Goal: Information Seeking & Learning: Check status

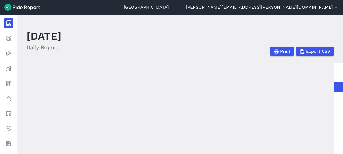
click at [42, 57] on main "[DATE] Daily Report Print Export CSV Prepared for [GEOGRAPHIC_DATA] [DATE] [DAT…" at bounding box center [180, 85] width 326 height 140
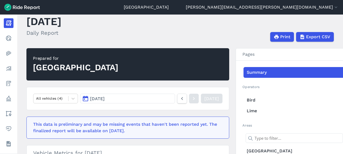
scroll to position [16, 0]
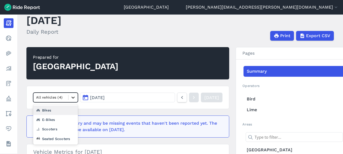
click at [72, 97] on icon at bounding box center [72, 97] width 5 height 5
click at [44, 116] on div "E-Bikes" at bounding box center [55, 119] width 45 height 9
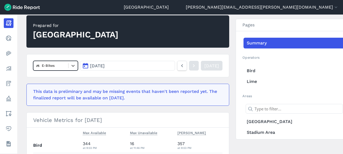
scroll to position [50, 0]
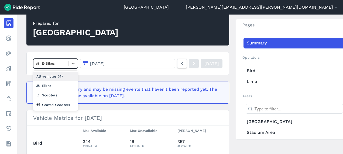
click at [59, 62] on div at bounding box center [50, 63] width 29 height 6
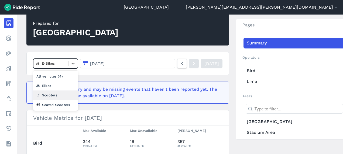
click at [54, 97] on div "Scooters" at bounding box center [55, 95] width 45 height 9
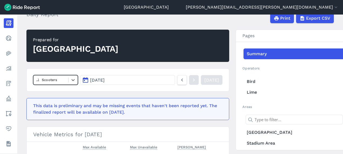
scroll to position [34, 0]
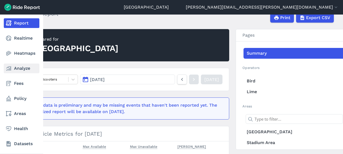
click at [23, 68] on link "Analyze" at bounding box center [22, 69] width 36 height 10
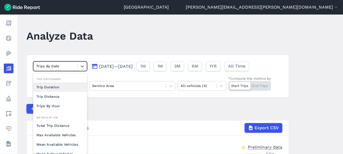
click at [62, 66] on div at bounding box center [55, 66] width 39 height 6
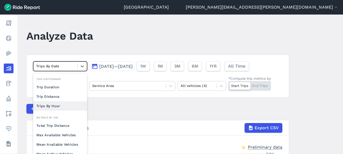
scroll to position [1, 0]
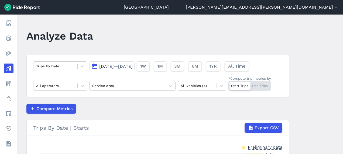
click at [146, 39] on header "Analyze Data" at bounding box center [160, 38] width 269 height 21
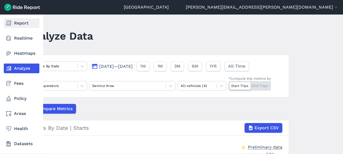
click at [23, 24] on link "Report" at bounding box center [22, 23] width 36 height 10
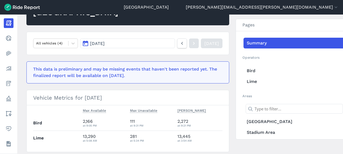
scroll to position [70, 0]
click at [148, 45] on button "[DATE]" at bounding box center [127, 43] width 95 height 10
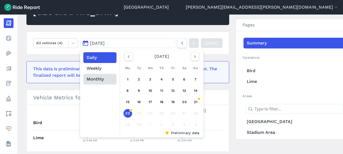
click at [97, 78] on button "Monthly" at bounding box center [99, 79] width 33 height 11
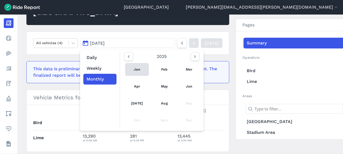
click at [136, 69] on link "Jan" at bounding box center [137, 69] width 24 height 13
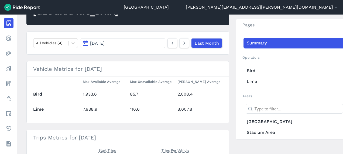
click at [129, 45] on button "[DATE]" at bounding box center [122, 43] width 85 height 10
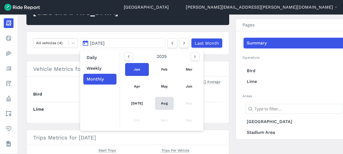
click at [160, 100] on link "Aug" at bounding box center [164, 103] width 19 height 13
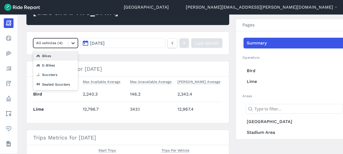
click at [74, 45] on icon at bounding box center [72, 42] width 5 height 5
click at [57, 65] on div "E-Bikes" at bounding box center [55, 65] width 45 height 9
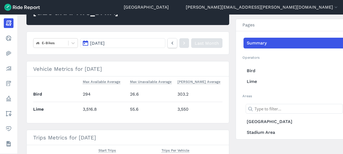
click at [116, 44] on button "[DATE]" at bounding box center [122, 43] width 85 height 10
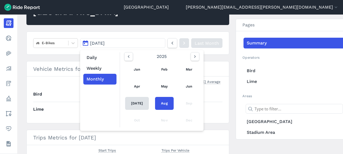
click at [129, 102] on link "[DATE]" at bounding box center [137, 103] width 24 height 13
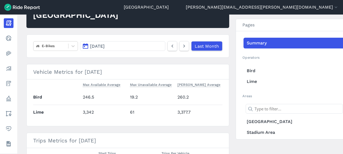
scroll to position [67, 0]
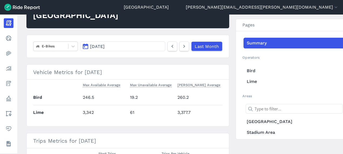
click at [331, 15] on div "Prepared for [GEOGRAPHIC_DATA] E-Bikes [DATE] Last Month Vehicle Metrics for [D…" at bounding box center [179, 103] width 307 height 214
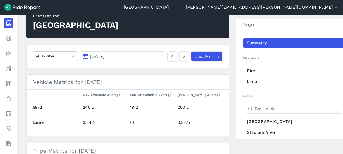
scroll to position [57, 0]
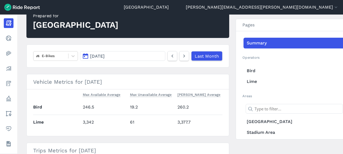
click at [118, 54] on button "[DATE]" at bounding box center [122, 56] width 85 height 10
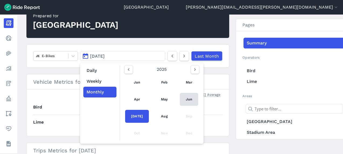
click at [190, 100] on link "Jun" at bounding box center [189, 99] width 18 height 13
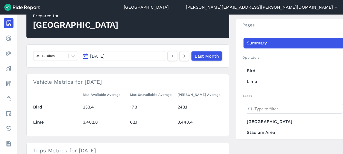
click at [128, 54] on button "[DATE]" at bounding box center [122, 56] width 85 height 10
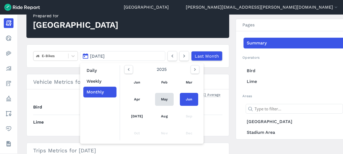
click at [160, 98] on link "May" at bounding box center [164, 99] width 19 height 13
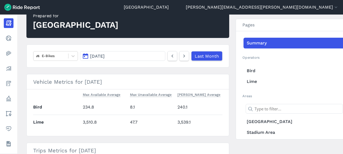
click at [314, 16] on div "Prepared for [GEOGRAPHIC_DATA] E-Bikes [DATE] Last Month Vehicle Metrics for [D…" at bounding box center [179, 113] width 307 height 214
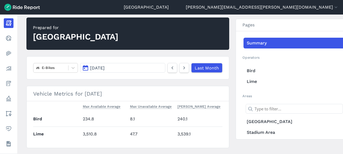
scroll to position [45, 0]
click at [138, 66] on button "[DATE]" at bounding box center [122, 68] width 85 height 10
